Goal: Task Accomplishment & Management: Complete application form

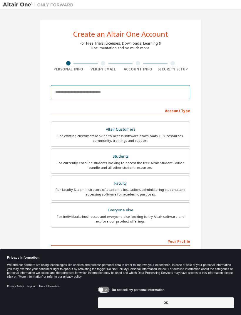
click at [124, 93] on input "email" at bounding box center [120, 92] width 139 height 14
type input "*"
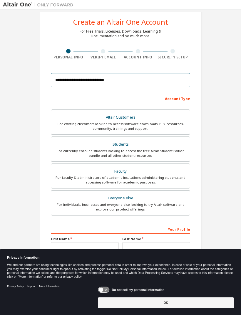
scroll to position [12, 0]
type input "**********"
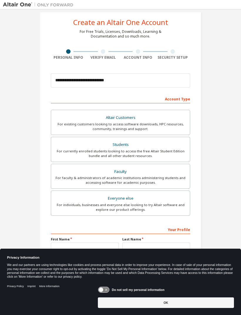
click at [122, 145] on div "Students" at bounding box center [120, 145] width 131 height 8
click at [108, 289] on icon at bounding box center [103, 290] width 11 height 6
click at [163, 303] on button "OK" at bounding box center [166, 302] width 136 height 11
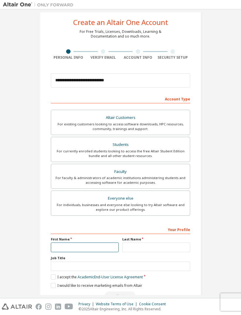
click at [97, 247] on input "text" at bounding box center [85, 247] width 68 height 10
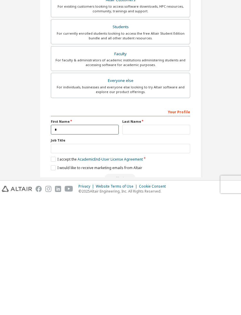
scroll to position [19, 0]
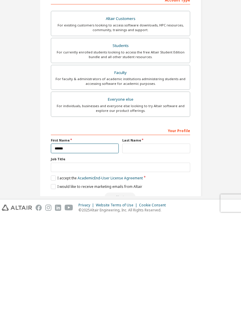
type input "******"
click at [143, 242] on input "text" at bounding box center [156, 247] width 68 height 10
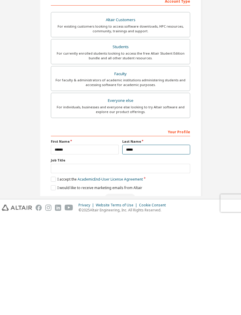
type input "*****"
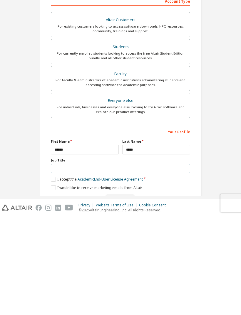
click at [106, 263] on input "text" at bounding box center [120, 268] width 139 height 10
type input "*"
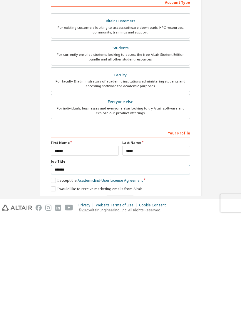
type input "*******"
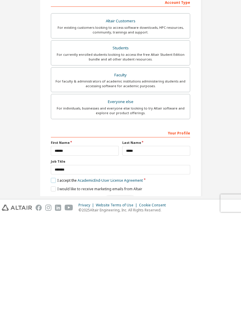
click at [52, 277] on label "I accept the Academic End-User License Agreement" at bounding box center [97, 279] width 92 height 5
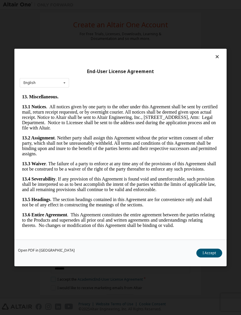
scroll to position [1376, 0]
click at [211, 257] on button "I Accept" at bounding box center [209, 252] width 26 height 9
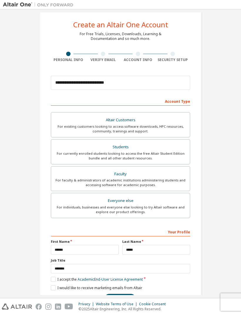
scroll to position [9, 0]
click at [53, 285] on label "I would like to receive marketing emails from Altair" at bounding box center [96, 287] width 91 height 5
click at [124, 294] on button "Next" at bounding box center [119, 298] width 31 height 9
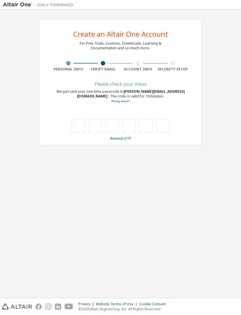
scroll to position [0, 0]
click at [78, 119] on input "text" at bounding box center [78, 125] width 13 height 13
type input "*"
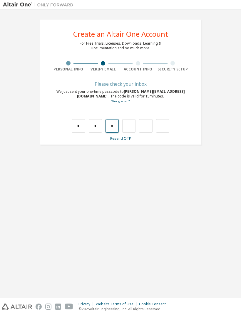
click at [113, 119] on input "*" at bounding box center [111, 125] width 13 height 13
click at [115, 119] on input "*" at bounding box center [111, 125] width 13 height 13
click at [96, 119] on input "text" at bounding box center [95, 125] width 13 height 13
type input "*"
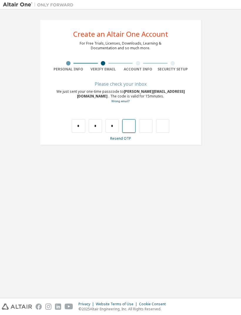
type input "*"
